Goal: Find specific page/section: Find specific page/section

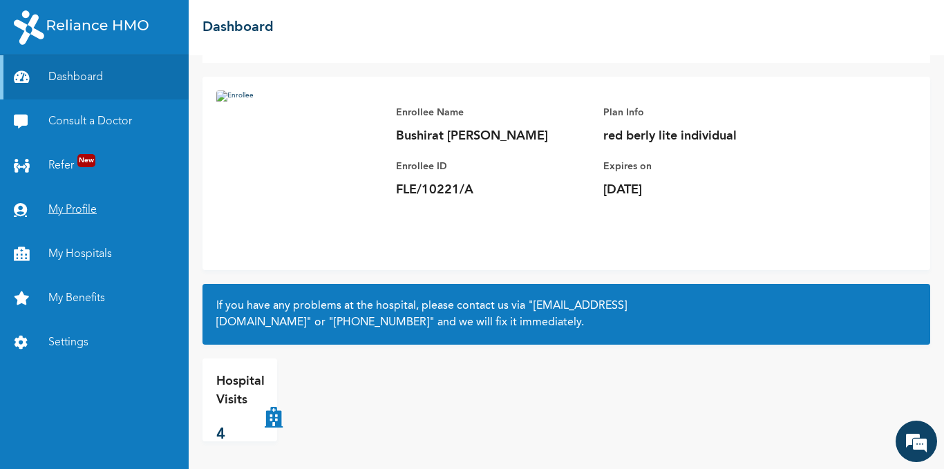
click at [90, 210] on link "My Profile" at bounding box center [94, 210] width 189 height 44
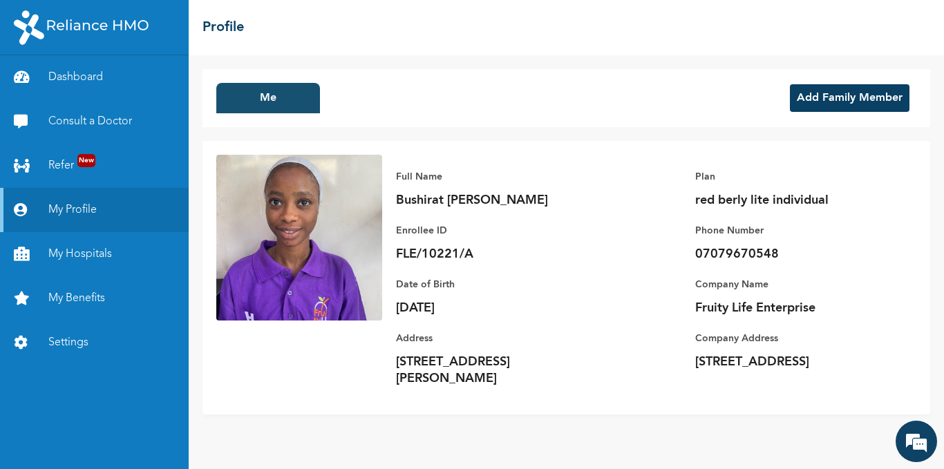
click at [234, 91] on button "Me" at bounding box center [268, 98] width 104 height 30
click at [261, 100] on button "Me" at bounding box center [268, 98] width 104 height 30
click at [53, 164] on link "Refer New" at bounding box center [94, 166] width 189 height 44
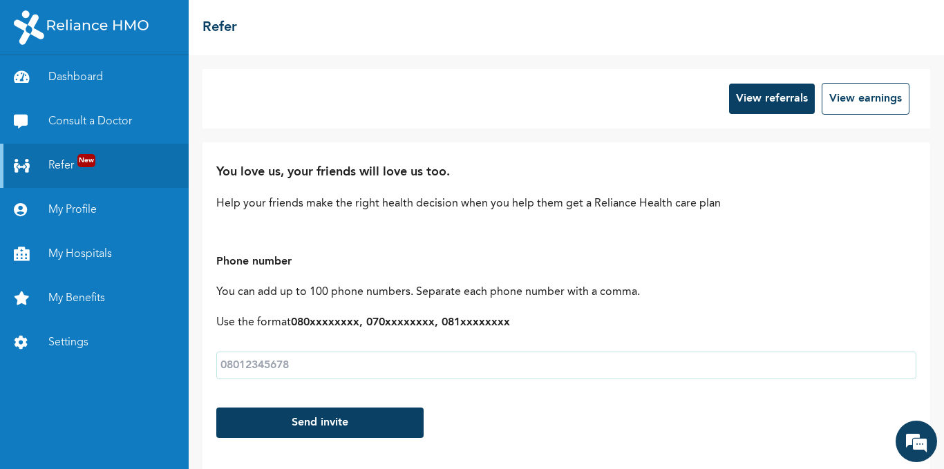
click at [19, 28] on img at bounding box center [81, 27] width 135 height 35
click at [88, 26] on img at bounding box center [81, 27] width 135 height 35
click at [133, 109] on link "Consult a Doctor" at bounding box center [94, 122] width 189 height 44
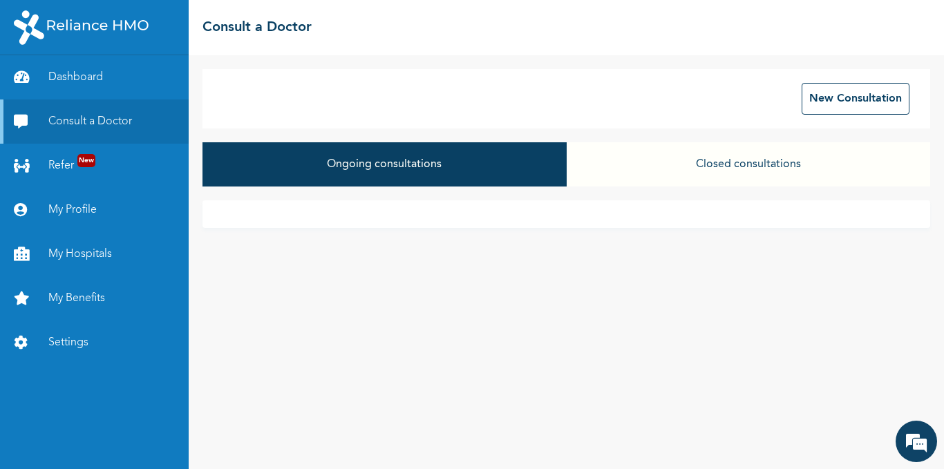
click at [757, 153] on button "Closed consultations" at bounding box center [749, 164] width 364 height 44
